Goal: Task Accomplishment & Management: Use online tool/utility

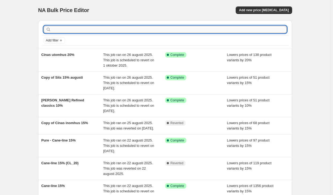
click at [160, 26] on input "text" at bounding box center [169, 29] width 235 height 7
type input "[PERSON_NAME]"
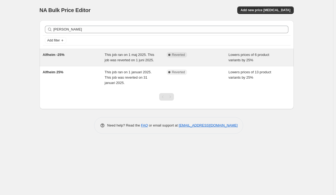
click at [132, 53] on span "This job ran on 1 maj 2025. This job was reverted on 1 juni 2025." at bounding box center [128, 57] width 49 height 9
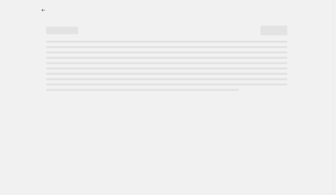
select select "percentage"
select select "product_status"
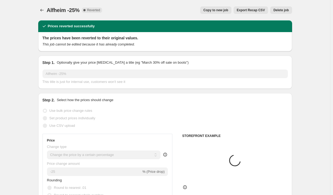
select select "tag"
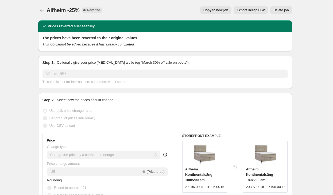
click at [212, 7] on button "Copy to new job" at bounding box center [215, 9] width 31 height 7
select select "percentage"
select select "product_status"
select select "tag"
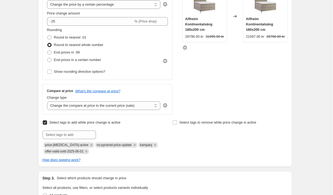
scroll to position [53, 0]
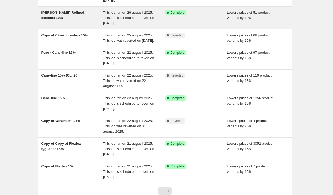
scroll to position [134, 0]
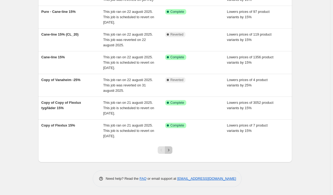
click at [172, 147] on button "Next" at bounding box center [168, 149] width 7 height 7
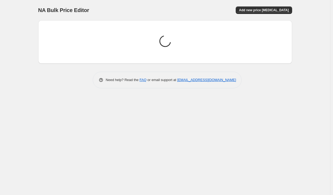
scroll to position [0, 0]
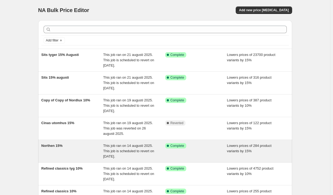
click at [118, 154] on div "This job ran on 14 augusti 2025. This job is scheduled to revert on [DATE]." at bounding box center [134, 151] width 62 height 16
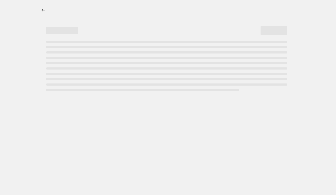
select select "percentage"
select select "vendor"
select select "product_status"
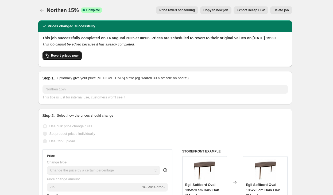
click at [70, 58] on span "Revert prices now" at bounding box center [65, 55] width 28 height 4
checkbox input "false"
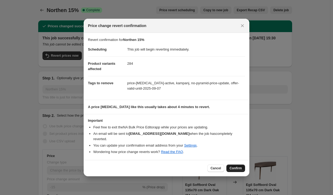
click at [239, 166] on span "Confirm" at bounding box center [236, 168] width 12 height 4
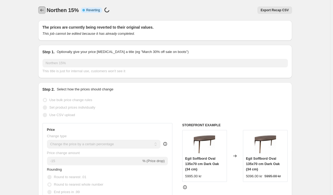
click at [43, 11] on icon "Price change jobs" at bounding box center [41, 9] width 5 height 5
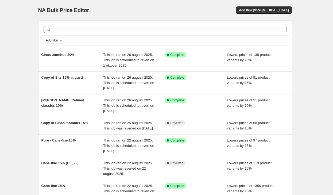
click at [163, 26] on div at bounding box center [164, 30] width 247 height 12
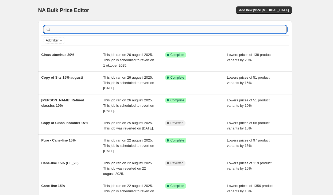
drag, startPoint x: 160, startPoint y: 27, endPoint x: 154, endPoint y: 29, distance: 5.8
click at [156, 29] on input "text" at bounding box center [169, 29] width 235 height 7
type input "norh"
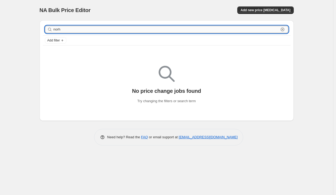
click at [150, 30] on input "norh" at bounding box center [165, 29] width 225 height 7
type input "northen"
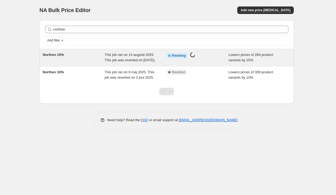
click at [124, 59] on span "This job ran on 14 augusti 2025. This job was reverted on [DATE]." at bounding box center [129, 57] width 51 height 9
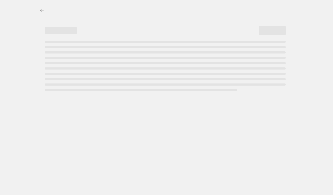
select select "percentage"
select select "vendor"
select select "product_status"
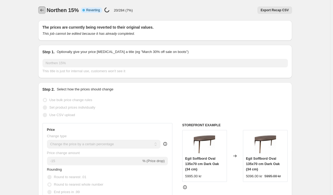
click at [41, 12] on icon "Price change jobs" at bounding box center [41, 9] width 5 height 5
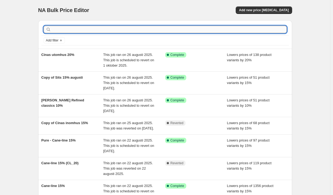
click at [130, 32] on input "text" at bounding box center [169, 29] width 235 height 7
type input "northen"
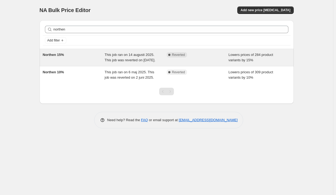
click at [161, 60] on div "This job ran on 14 augusti 2025. This job was reverted on [DATE]." at bounding box center [135, 57] width 62 height 11
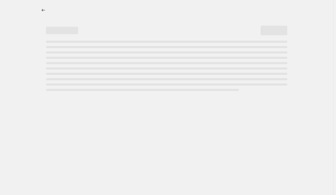
select select "percentage"
select select "vendor"
select select "product_status"
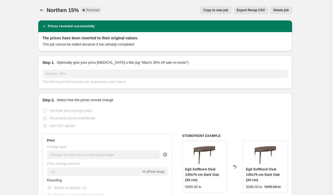
click at [222, 12] on span "Copy to new job" at bounding box center [215, 10] width 25 height 4
select select "percentage"
select select "vendor"
select select "product_status"
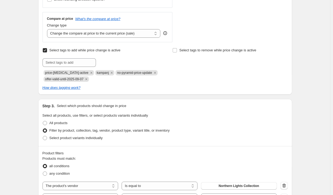
scroll to position [321, 0]
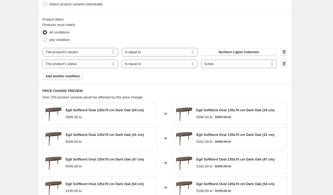
click at [67, 77] on span "Add another condition" at bounding box center [63, 76] width 34 height 4
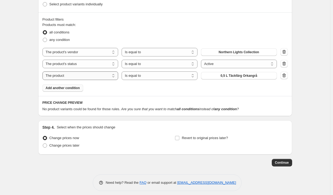
click at [82, 76] on select "The product The product's collection The product's tag The product's vendor The…" at bounding box center [80, 75] width 76 height 9
select select "tag"
click at [151, 79] on select "Is equal to Is not equal to" at bounding box center [160, 75] width 76 height 9
select select "not_equal"
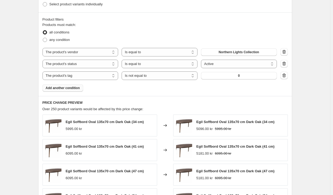
click at [251, 76] on button "0" at bounding box center [239, 75] width 76 height 7
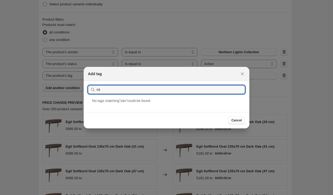
type input "s"
type input "[PERSON_NAME]"
click at [111, 105] on div "[PERSON_NAME]" at bounding box center [167, 105] width 166 height 14
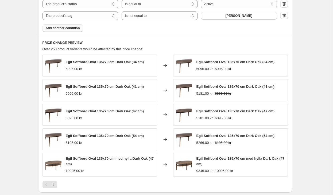
scroll to position [461, 0]
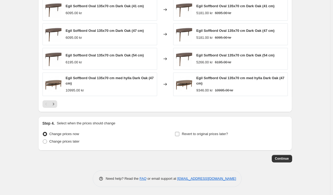
click at [222, 134] on span "Revert to original prices later?" at bounding box center [205, 134] width 46 height 4
click at [179, 134] on input "Revert to original prices later?" at bounding box center [177, 134] width 4 height 4
checkbox input "true"
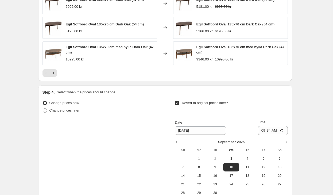
scroll to position [553, 0]
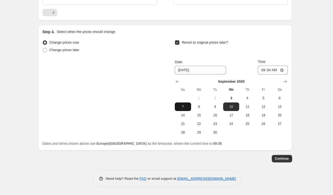
click at [187, 108] on span "7" at bounding box center [183, 106] width 12 height 4
click at [203, 107] on span "8" at bounding box center [199, 106] width 12 height 4
type input "[DATE]"
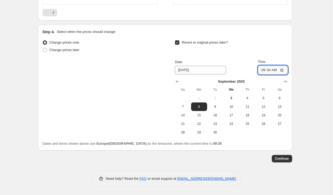
click at [271, 70] on input "09:34" at bounding box center [273, 69] width 30 height 9
type input "11:00"
click at [285, 158] on span "Continue" at bounding box center [282, 158] width 14 height 4
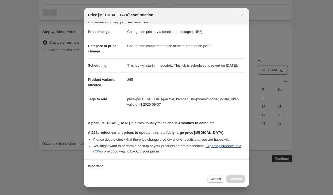
scroll to position [52, 0]
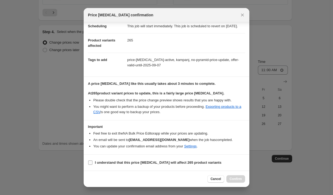
click at [200, 161] on b "I understand that this price [MEDICAL_DATA] will affect 265 product variants" at bounding box center [158, 162] width 126 height 4
click at [92, 161] on input "I understand that this price [MEDICAL_DATA] will affect 265 product variants" at bounding box center [90, 162] width 4 height 4
checkbox input "true"
click at [239, 181] on button "Confirm" at bounding box center [235, 178] width 19 height 7
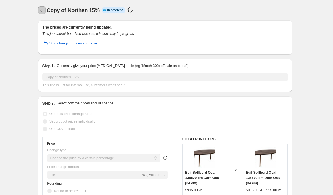
click at [45, 9] on icon "Price change jobs" at bounding box center [41, 9] width 5 height 5
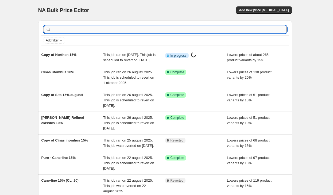
click at [124, 31] on input "text" at bounding box center [169, 29] width 235 height 7
type input "[PERSON_NAME]"
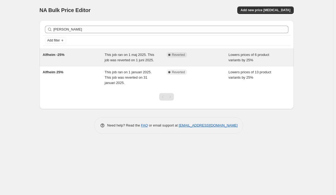
click at [106, 57] on div "This job ran on 1 maj 2025. This job was reverted on 1 juni 2025." at bounding box center [135, 57] width 62 height 11
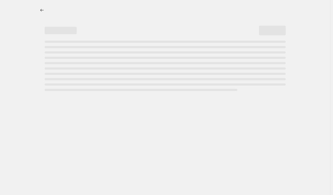
select select "percentage"
select select "product_status"
select select "tag"
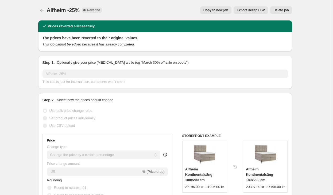
click at [217, 10] on span "Copy to new job" at bounding box center [215, 10] width 25 height 4
select select "percentage"
select select "product_status"
select select "tag"
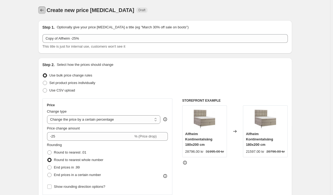
click at [45, 10] on icon "Price change jobs" at bounding box center [41, 9] width 5 height 5
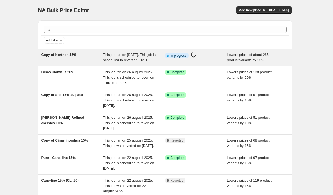
click at [78, 61] on div "Copy of Northen 15%" at bounding box center [72, 57] width 62 height 11
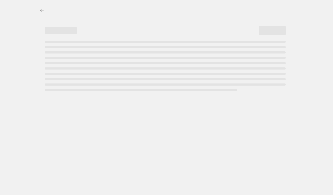
select select "percentage"
select select "vendor"
select select "product_status"
select select "tag"
select select "not_equal"
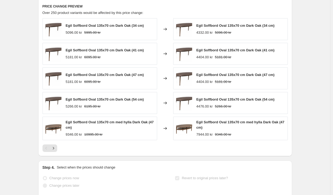
scroll to position [534, 0]
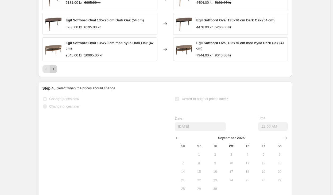
click at [56, 69] on icon "Next" at bounding box center [53, 68] width 5 height 5
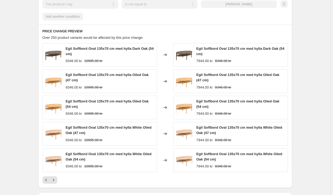
scroll to position [454, 0]
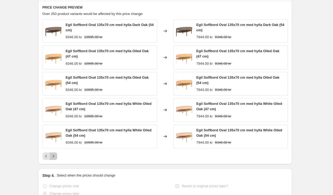
click at [54, 157] on icon "Next" at bounding box center [53, 155] width 5 height 5
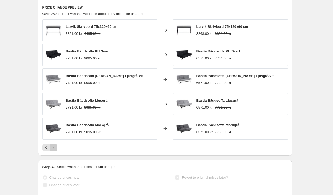
click at [56, 150] on icon "Next" at bounding box center [53, 147] width 5 height 5
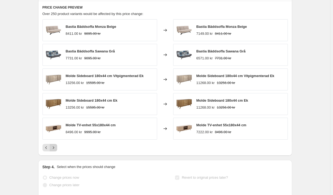
click at [57, 146] on button "Next" at bounding box center [53, 147] width 7 height 7
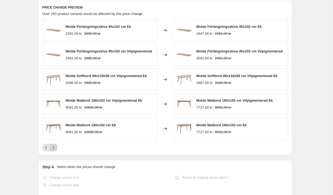
click at [55, 145] on icon "Next" at bounding box center [53, 147] width 5 height 5
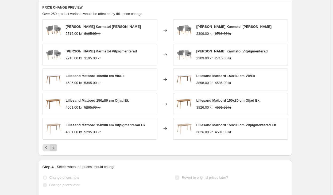
click at [56, 147] on icon "Next" at bounding box center [53, 147] width 5 height 5
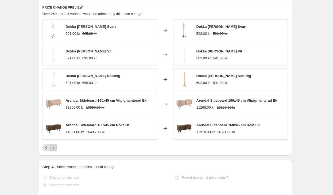
click at [55, 150] on icon "Next" at bounding box center [53, 147] width 5 height 5
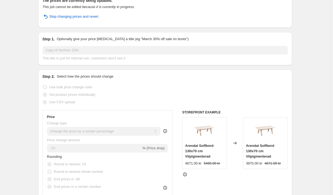
scroll to position [0, 0]
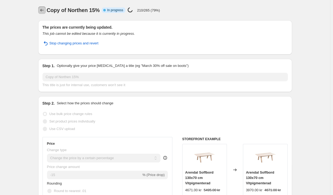
click at [43, 9] on icon "Price change jobs" at bounding box center [41, 9] width 5 height 5
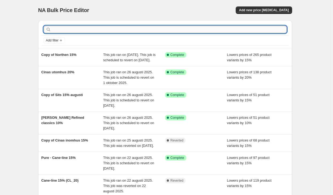
click at [102, 31] on input "text" at bounding box center [169, 29] width 235 height 7
type input "LF"
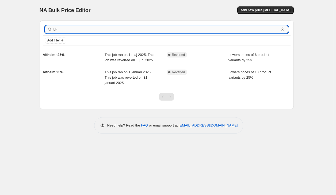
click at [102, 31] on input "LF" at bounding box center [165, 29] width 225 height 7
type input "L"
type input "[PERSON_NAME]"
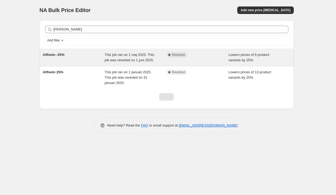
click at [55, 59] on div "Alfheim -25%" at bounding box center [74, 57] width 62 height 11
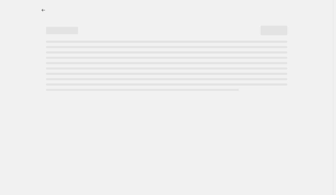
select select "percentage"
select select "product_status"
select select "tag"
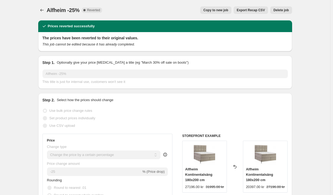
click at [229, 8] on button "Copy to new job" at bounding box center [215, 9] width 31 height 7
select select "percentage"
select select "product_status"
select select "tag"
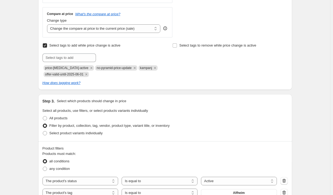
scroll to position [187, 0]
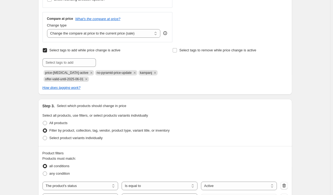
click at [72, 78] on span "offer-valid-until-2025-06-01" at bounding box center [64, 79] width 38 height 4
copy span "offer-valid-until-2025-06-01"
click at [71, 64] on input "text" at bounding box center [68, 62] width 53 height 9
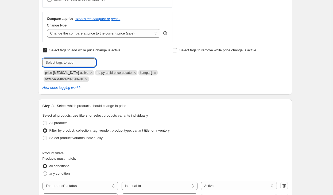
paste input "offer-valid-until-2025-06-01"
click at [82, 63] on input "offer-valid-until-2025-06-01" at bounding box center [68, 62] width 53 height 9
drag, startPoint x: 91, startPoint y: 62, endPoint x: 87, endPoint y: 64, distance: 4.9
click at [87, 64] on input "offer-valid-until-2025-09-01" at bounding box center [68, 62] width 53 height 9
type input "offer-valid-until-2025-09-30"
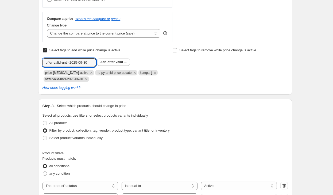
click at [111, 61] on span "offer-valid-..." at bounding box center [116, 62] width 19 height 4
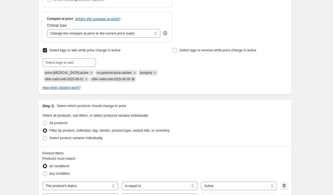
click at [88, 80] on icon "Remove offer-valid-until-2025-06-01" at bounding box center [86, 79] width 5 height 5
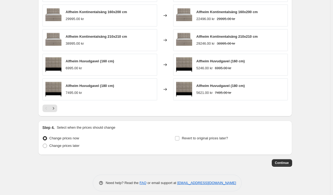
scroll to position [448, 0]
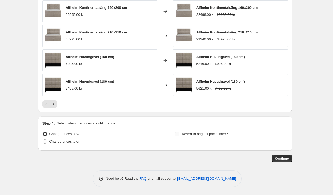
click at [214, 134] on span "Revert to original prices later?" at bounding box center [205, 134] width 46 height 4
click at [179, 134] on input "Revert to original prices later?" at bounding box center [177, 134] width 4 height 4
checkbox input "true"
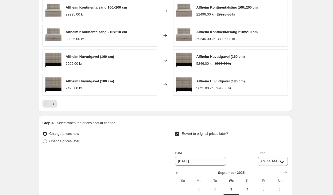
click at [79, 143] on span "Change prices later" at bounding box center [64, 141] width 30 height 4
click at [43, 139] on input "Change prices later" at bounding box center [43, 139] width 0 height 0
radio input "true"
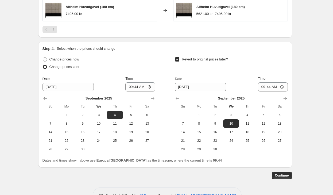
scroll to position [528, 0]
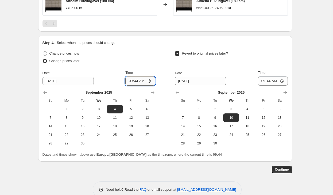
click at [139, 80] on input "09:44" at bounding box center [140, 80] width 30 height 9
type input "00:20"
click at [271, 79] on input "09:44" at bounding box center [273, 80] width 30 height 9
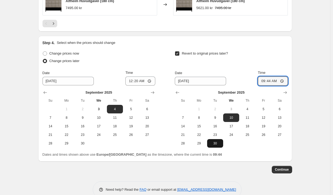
click at [213, 143] on span "30" at bounding box center [215, 143] width 12 height 4
type input "[DATE]"
click at [271, 82] on input "09:44" at bounding box center [273, 80] width 30 height 9
type input "23:59"
click at [288, 170] on span "Continue" at bounding box center [282, 169] width 14 height 4
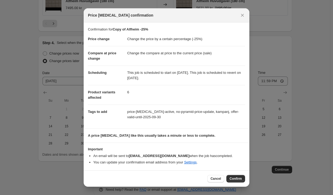
click at [233, 178] on span "Confirm" at bounding box center [236, 178] width 12 height 4
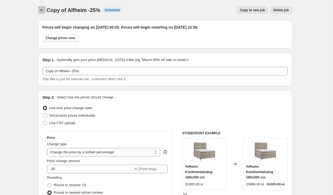
click at [44, 10] on icon "Price change jobs" at bounding box center [41, 9] width 5 height 5
